Goal: Obtain resource: Obtain resource

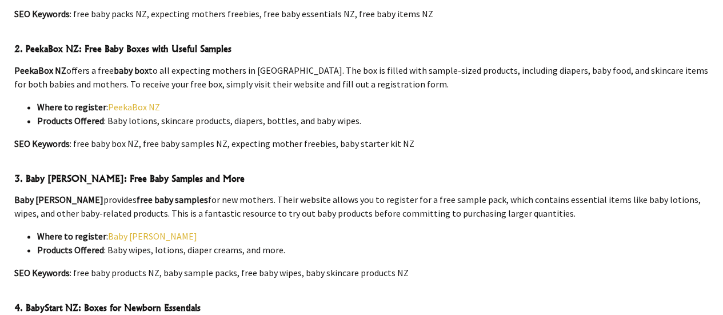
scroll to position [615, 0]
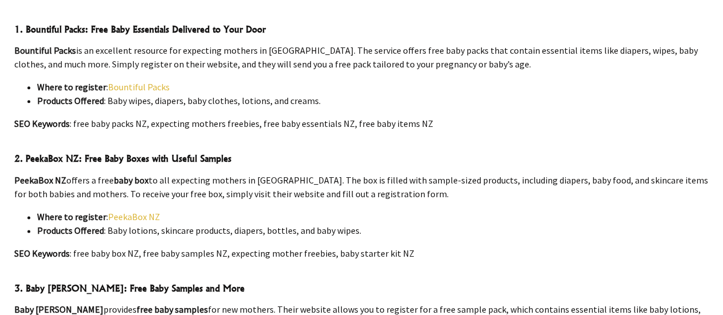
click at [140, 81] on link "Bountiful Packs" at bounding box center [139, 86] width 62 height 11
click at [150, 81] on link "Bountiful Packs" at bounding box center [139, 86] width 62 height 11
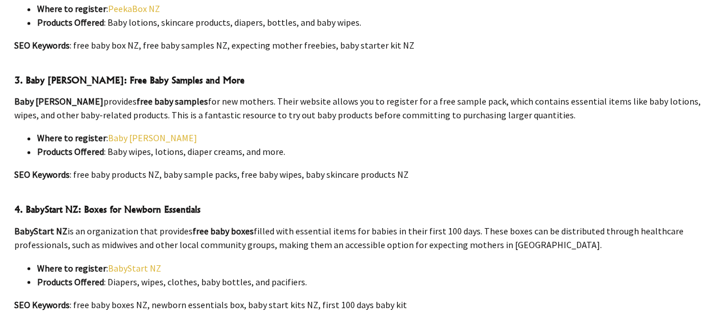
scroll to position [815, 0]
